Goal: Task Accomplishment & Management: Manage account settings

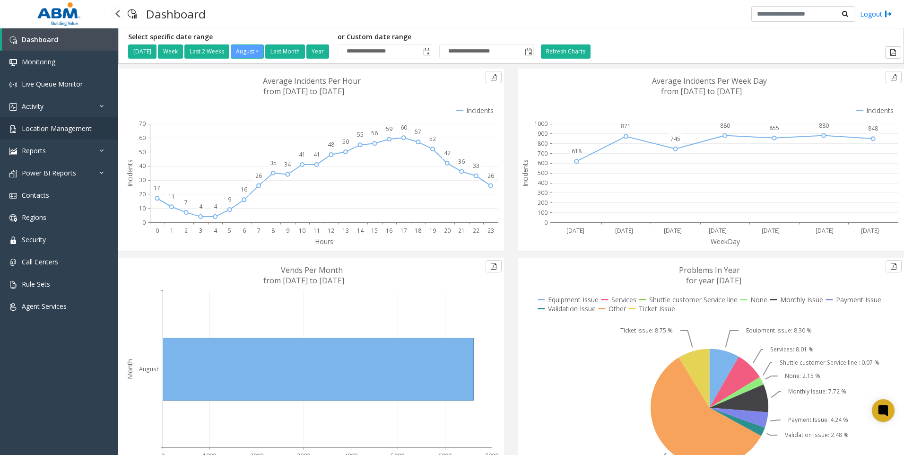
click at [44, 129] on span "Location Management" at bounding box center [57, 128] width 70 height 9
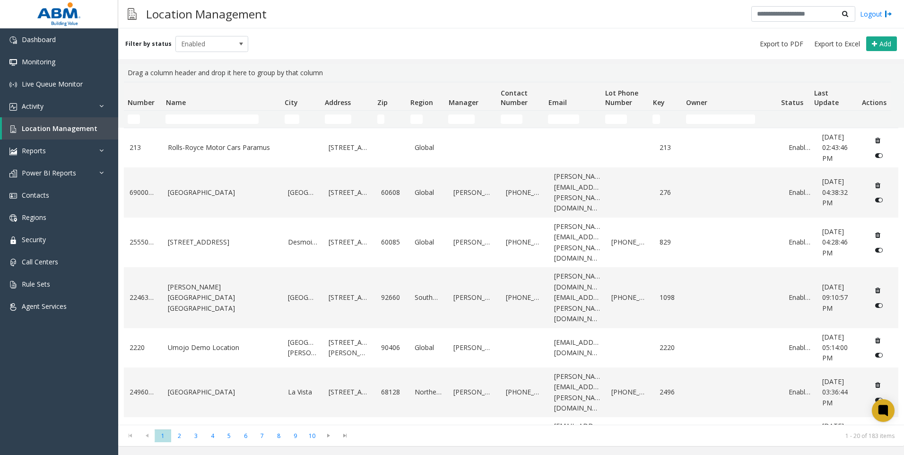
click at [189, 113] on td "Name Filter" at bounding box center [221, 119] width 119 height 17
click at [190, 121] on input "Name Filter" at bounding box center [211, 118] width 93 height 9
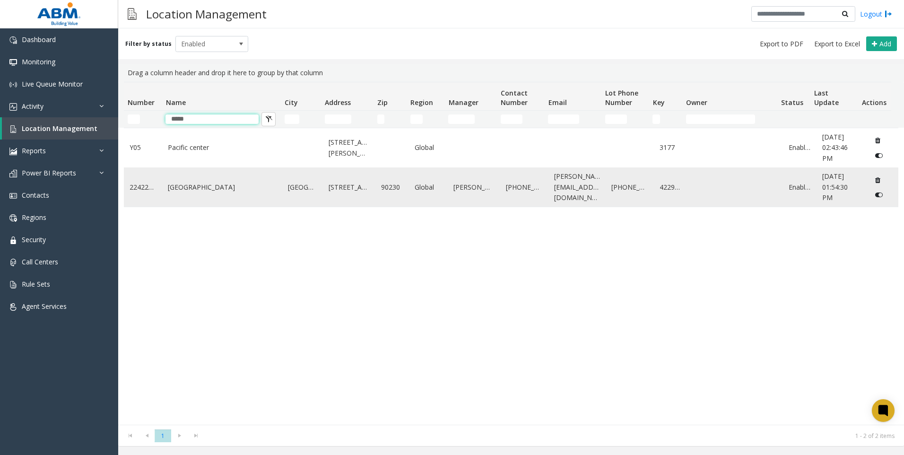
type input "*****"
click at [197, 190] on link "[GEOGRAPHIC_DATA]" at bounding box center [222, 187] width 109 height 10
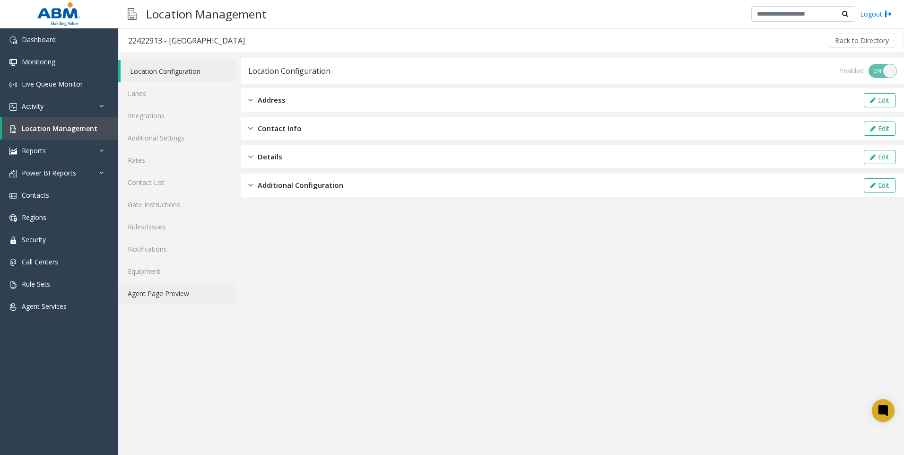
click at [152, 296] on link "Agent Page Preview" at bounding box center [177, 293] width 118 height 22
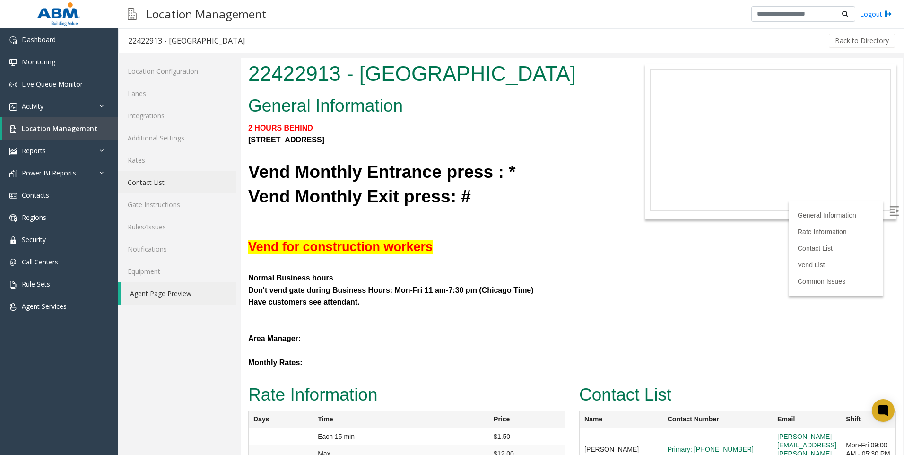
click at [163, 185] on link "Contact List" at bounding box center [177, 182] width 118 height 22
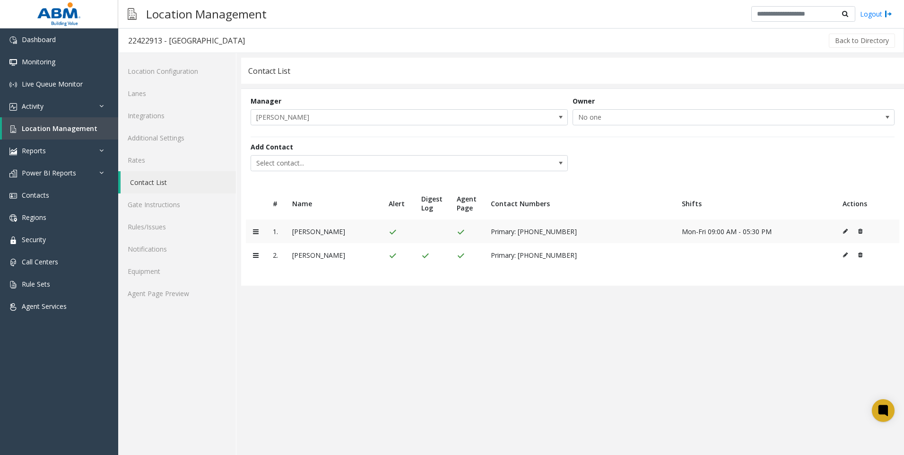
click at [861, 231] on icon at bounding box center [860, 231] width 4 height 6
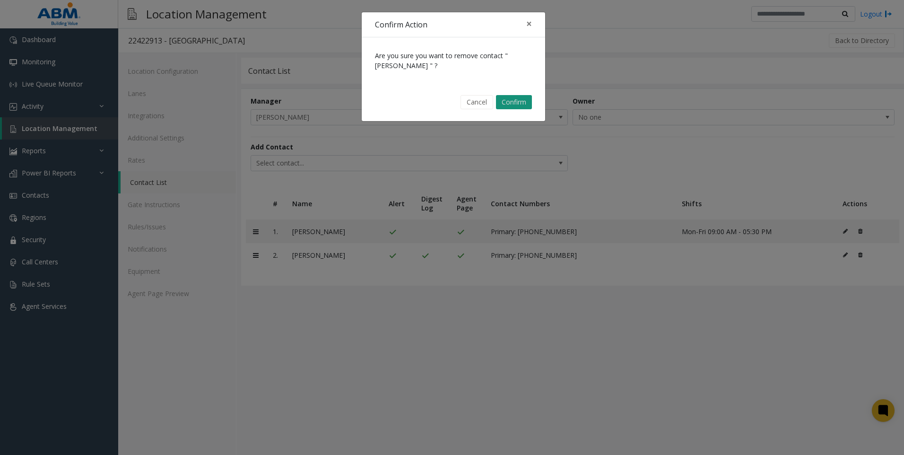
click at [511, 105] on button "Confirm" at bounding box center [514, 102] width 36 height 14
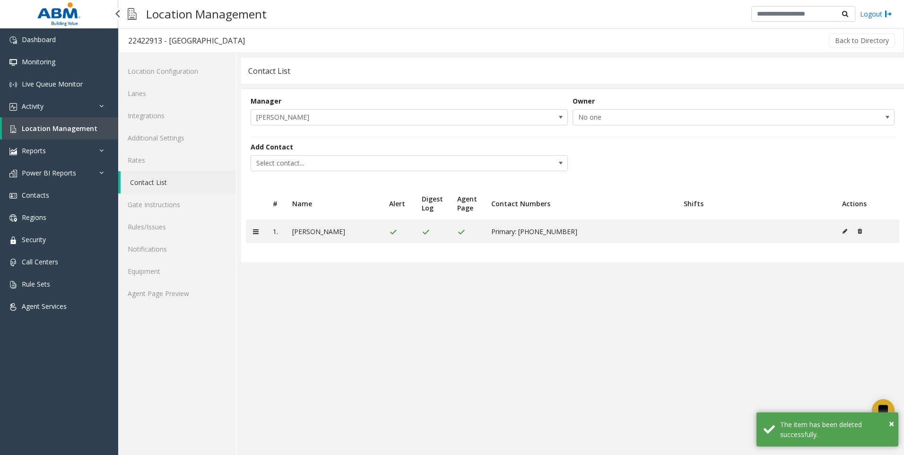
click at [32, 127] on span "Location Management" at bounding box center [60, 128] width 76 height 9
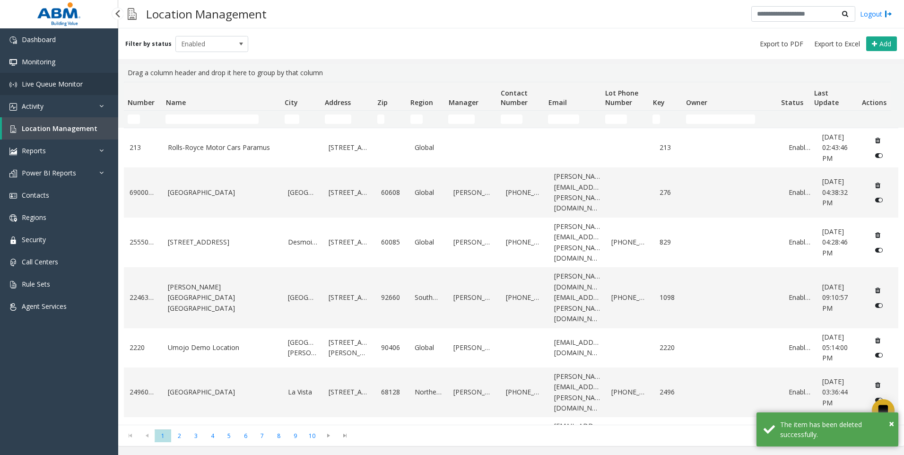
click at [35, 82] on span "Live Queue Monitor" at bounding box center [52, 83] width 61 height 9
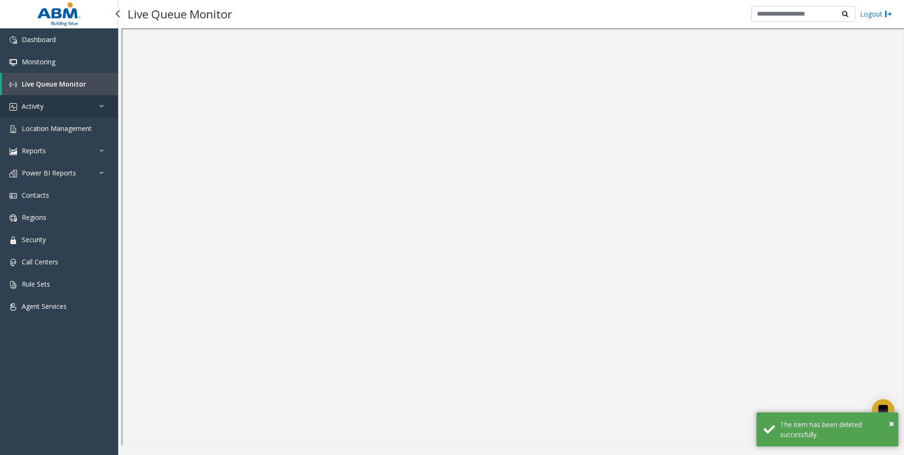
click at [37, 105] on span "Activity" at bounding box center [33, 106] width 22 height 9
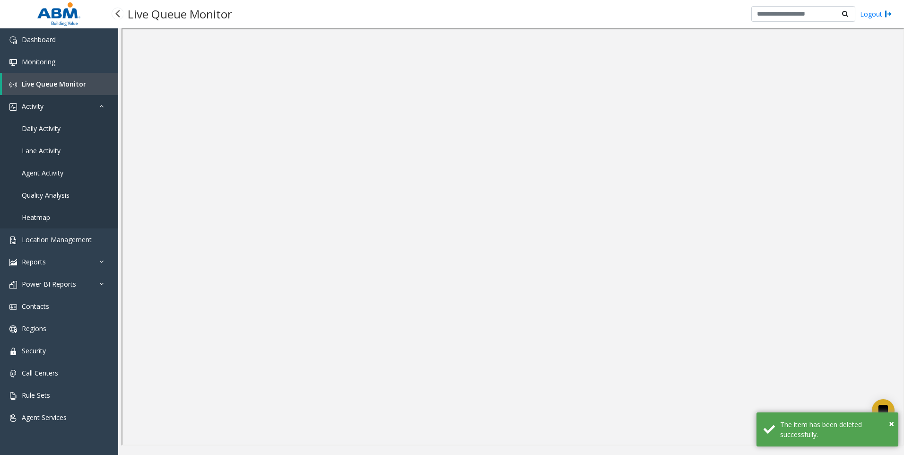
click at [43, 105] on span "Activity" at bounding box center [33, 106] width 22 height 9
